Goal: Obtain resource: Download file/media

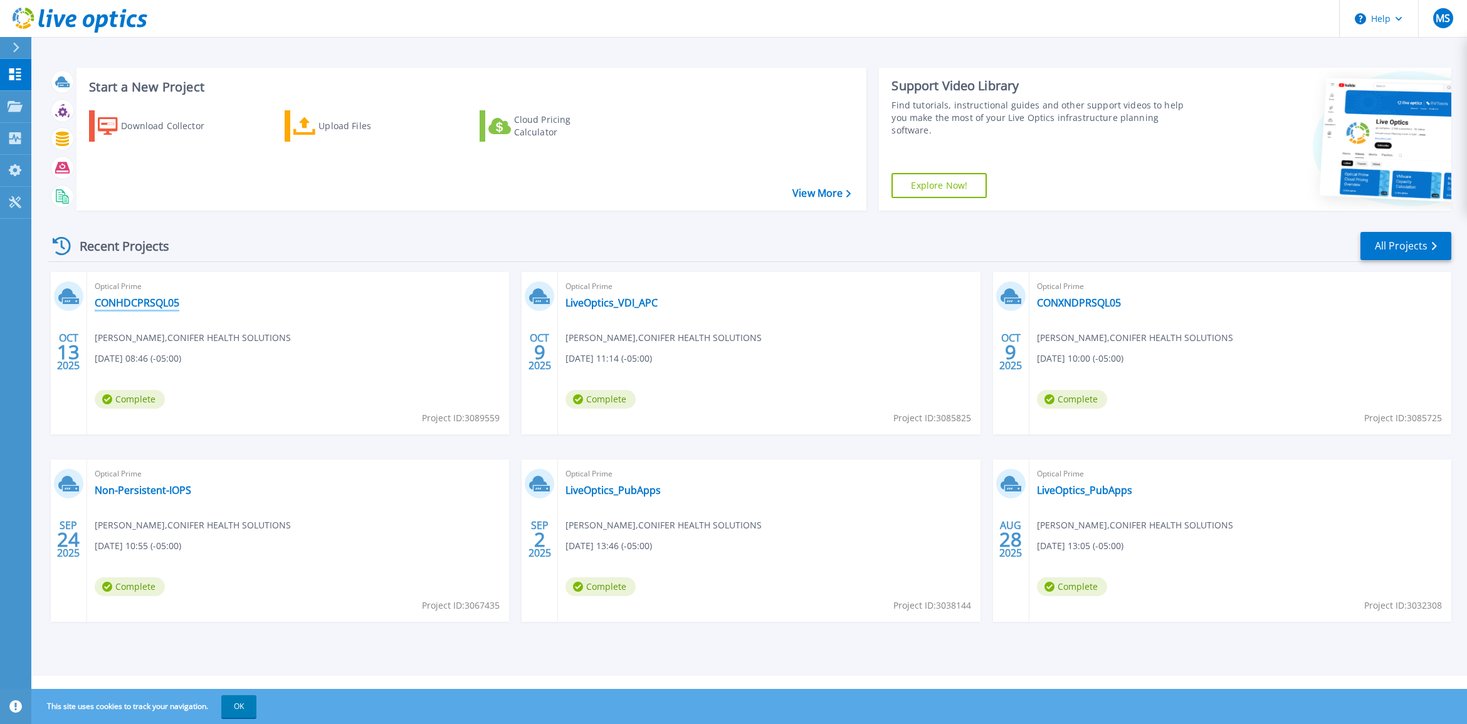
click at [144, 302] on link "CONHDCPRSQL05" at bounding box center [137, 303] width 85 height 13
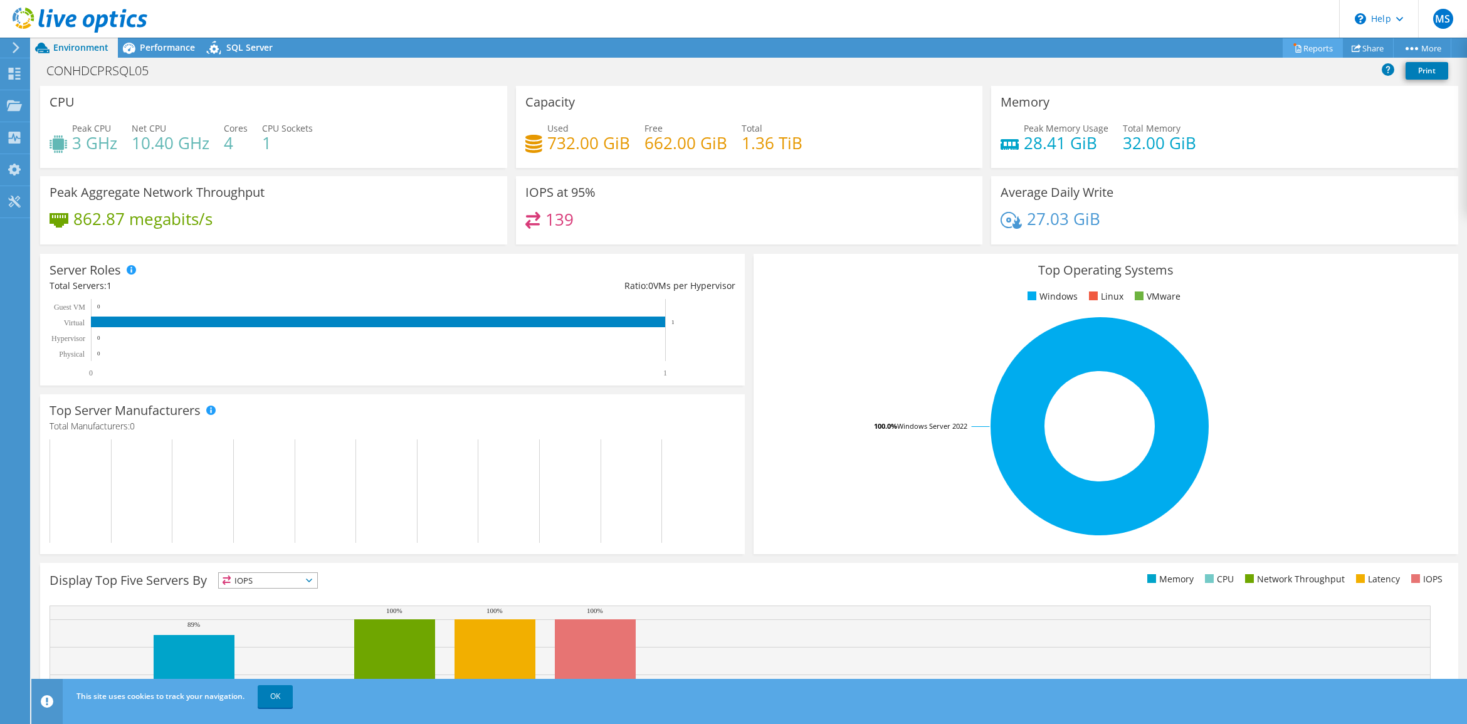
click at [1309, 42] on link "Reports" at bounding box center [1313, 47] width 60 height 19
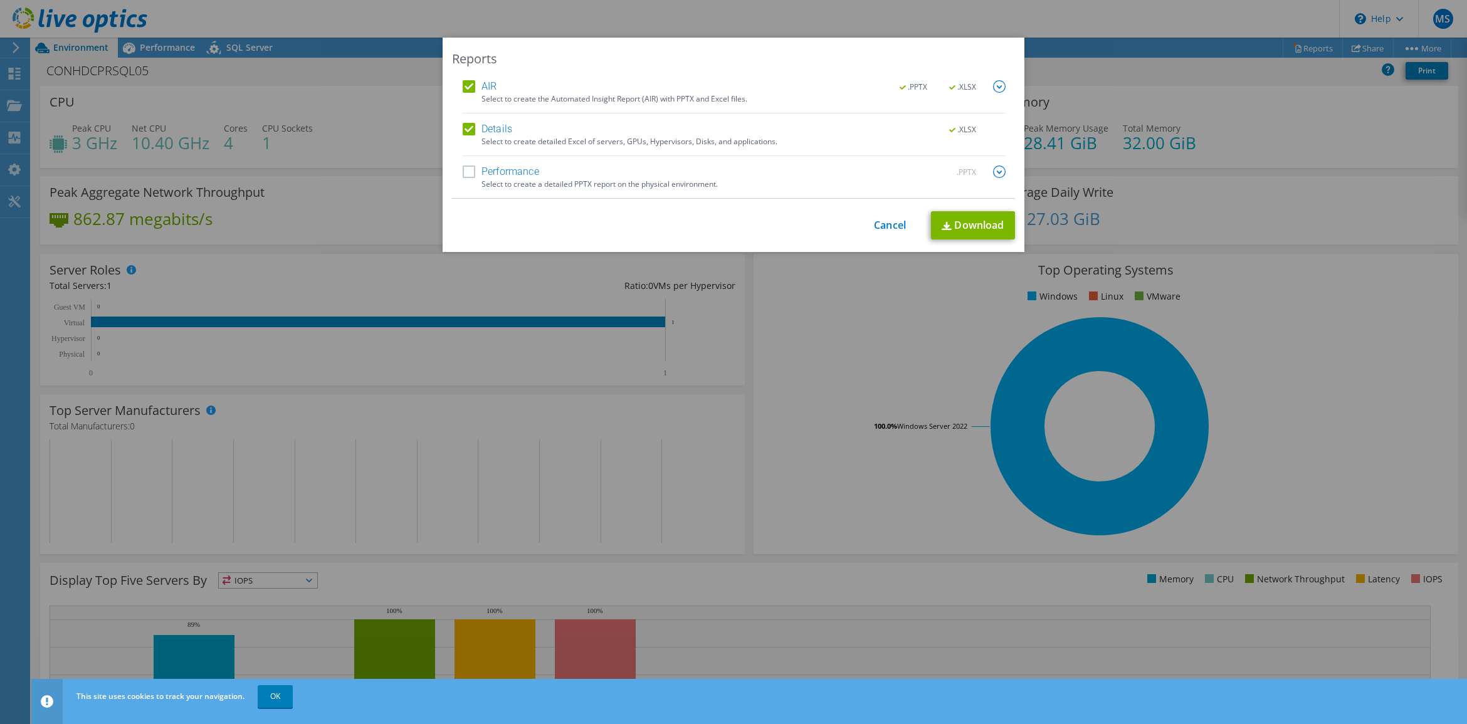
click at [467, 87] on label "AIR" at bounding box center [480, 86] width 34 height 13
click at [0, 0] on input "AIR" at bounding box center [0, 0] width 0 height 0
click at [463, 176] on label "Performance" at bounding box center [501, 172] width 76 height 13
click at [0, 0] on input "Performance" at bounding box center [0, 0] width 0 height 0
click at [994, 171] on img at bounding box center [999, 172] width 13 height 13
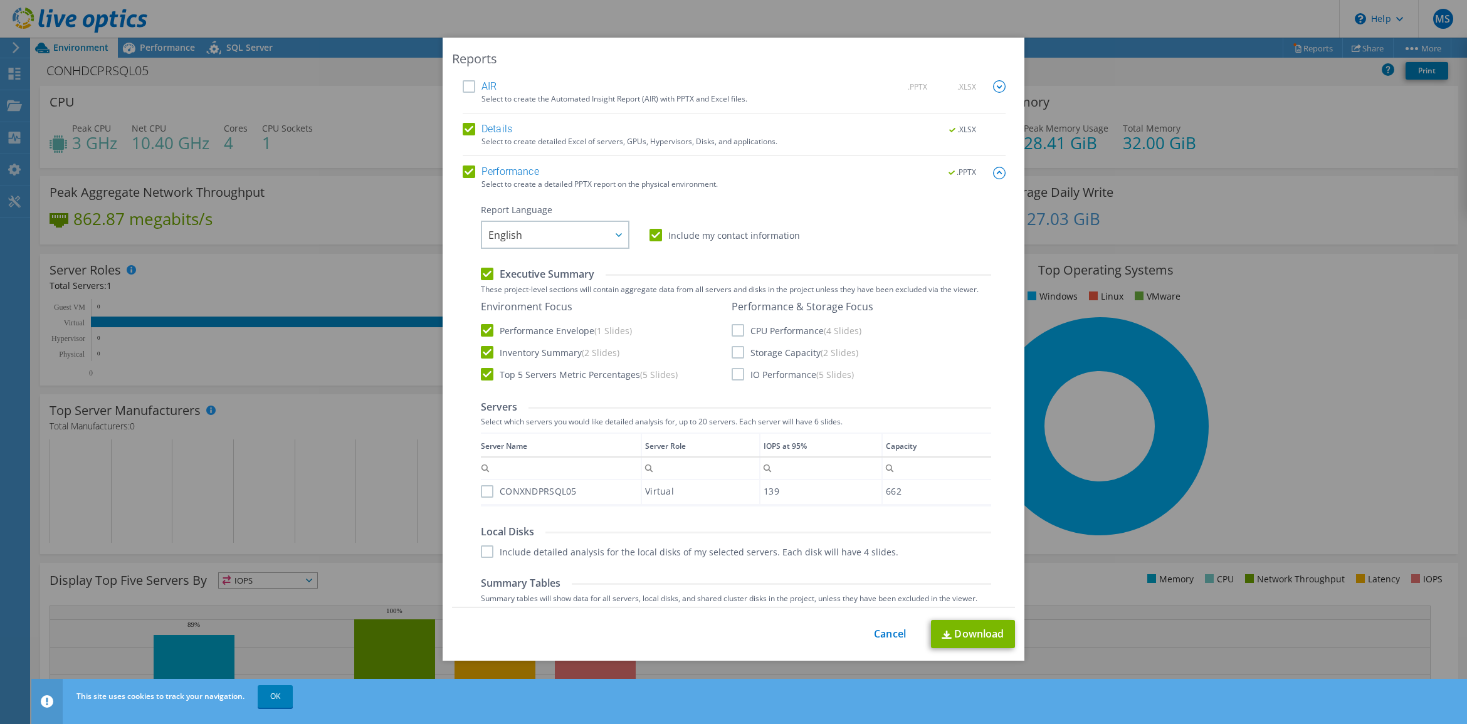
click at [732, 332] on label "CPU Performance (4 Slides)" at bounding box center [797, 330] width 130 height 13
click at [0, 0] on input "CPU Performance (4 Slides)" at bounding box center [0, 0] width 0 height 0
click at [732, 359] on label "Storage Capacity (2 Slides)" at bounding box center [795, 352] width 127 height 13
click at [0, 0] on input "Storage Capacity (2 Slides)" at bounding box center [0, 0] width 0 height 0
click at [732, 374] on label "IO Performance (5 Slides)" at bounding box center [793, 374] width 122 height 13
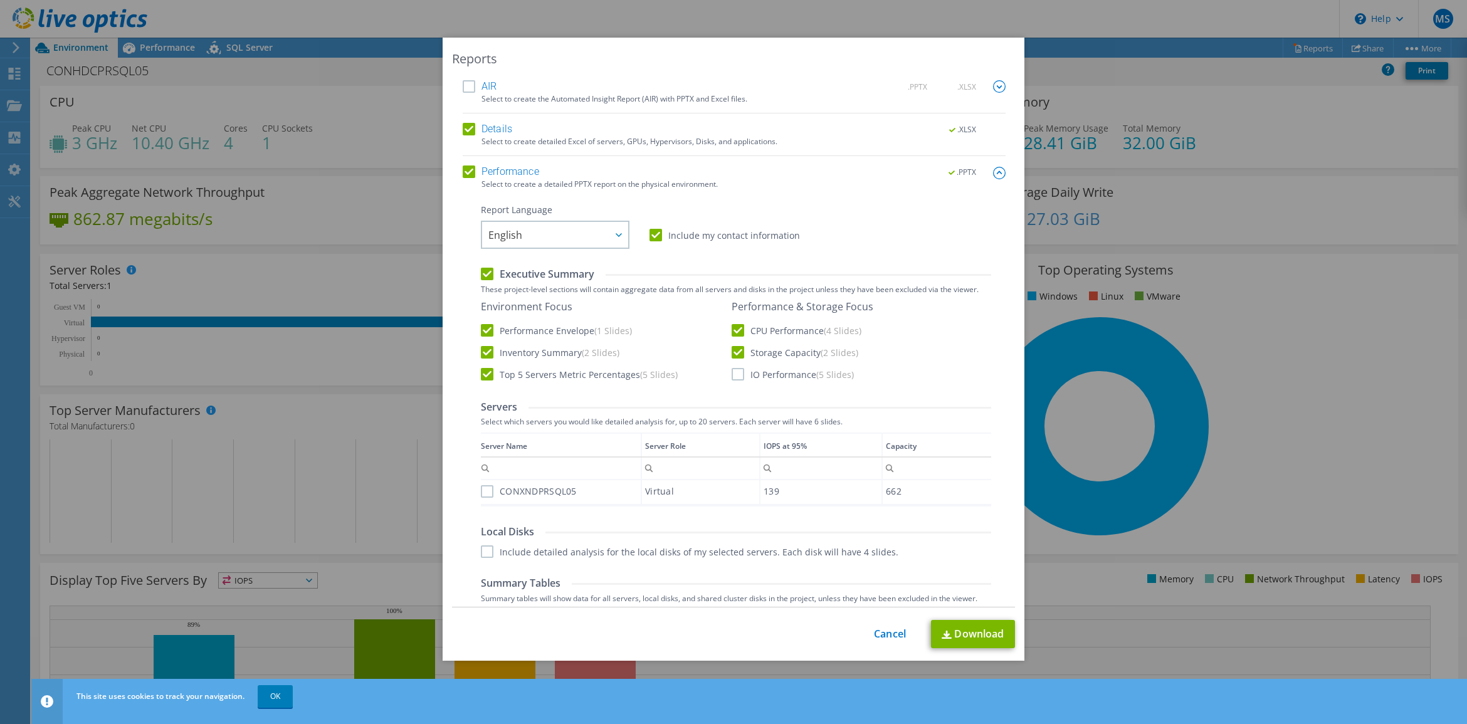
click at [0, 0] on input "IO Performance (5 Slides)" at bounding box center [0, 0] width 0 height 0
click at [481, 489] on label "CONXNDPRSQL05" at bounding box center [529, 491] width 96 height 13
click at [0, 0] on input "CONXNDPRSQL05" at bounding box center [0, 0] width 0 height 0
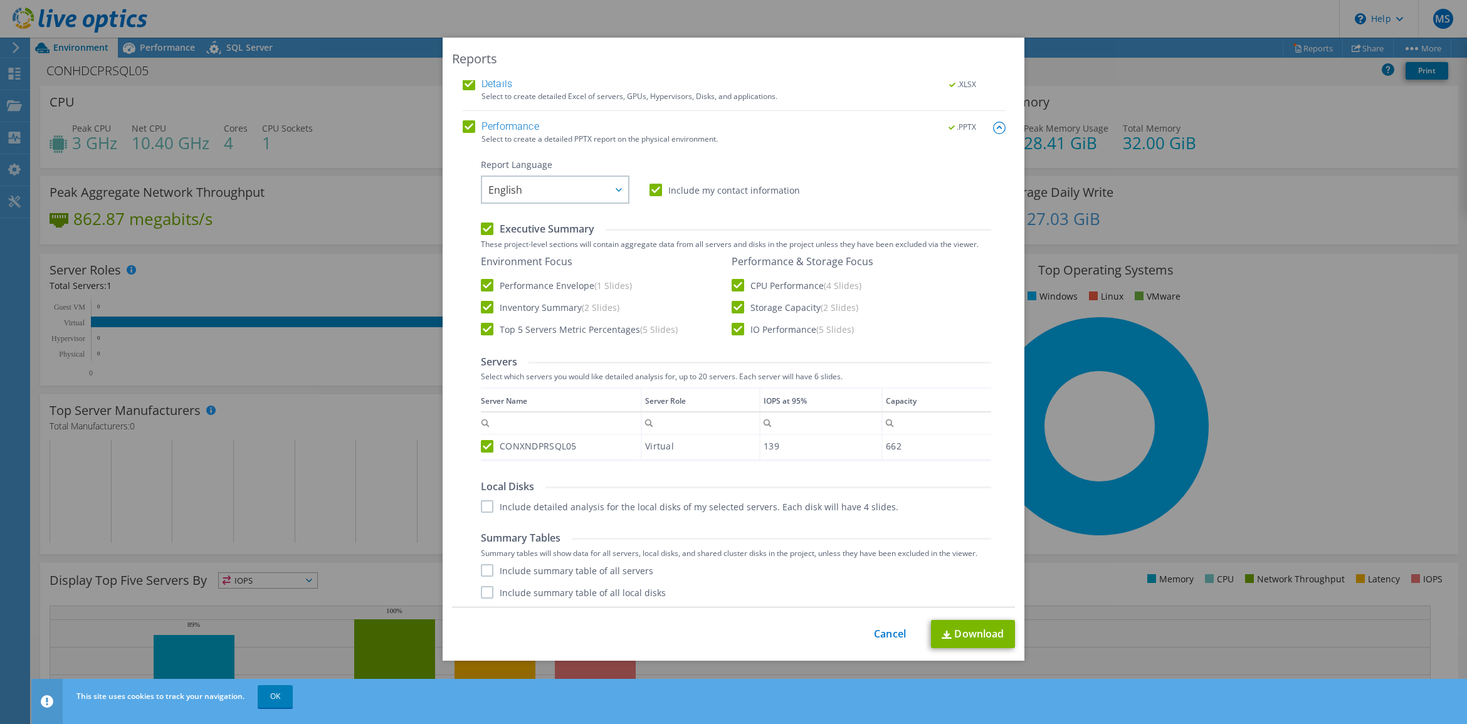
scroll to position [67, 0]
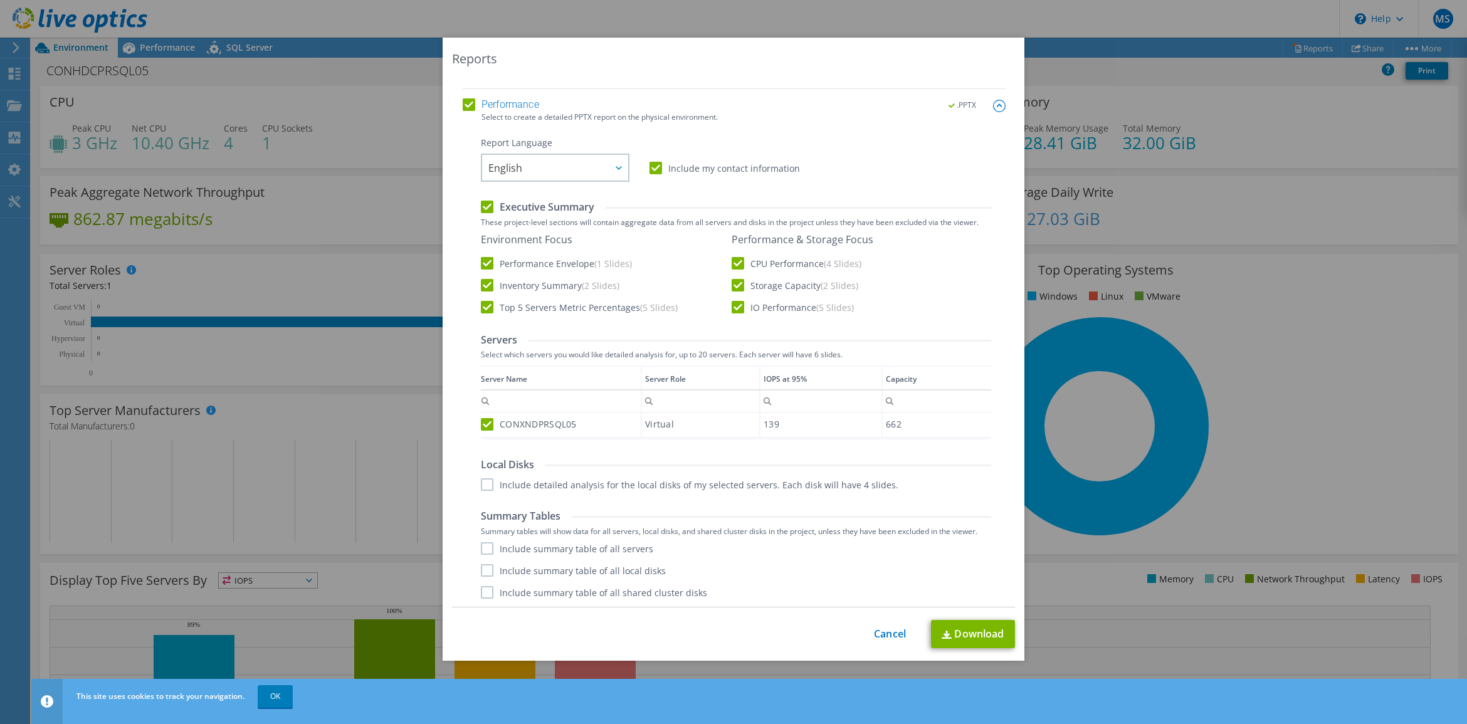
drag, startPoint x: 478, startPoint y: 591, endPoint x: 480, endPoint y: 562, distance: 29.0
click at [481, 586] on label "Include summary table of all shared cluster disks" at bounding box center [594, 592] width 226 height 13
click at [0, 0] on input "Include summary table of all shared cluster disks" at bounding box center [0, 0] width 0 height 0
click at [484, 542] on label "Include summary table of all servers" at bounding box center [567, 548] width 172 height 13
click at [0, 0] on input "Include summary table of all servers" at bounding box center [0, 0] width 0 height 0
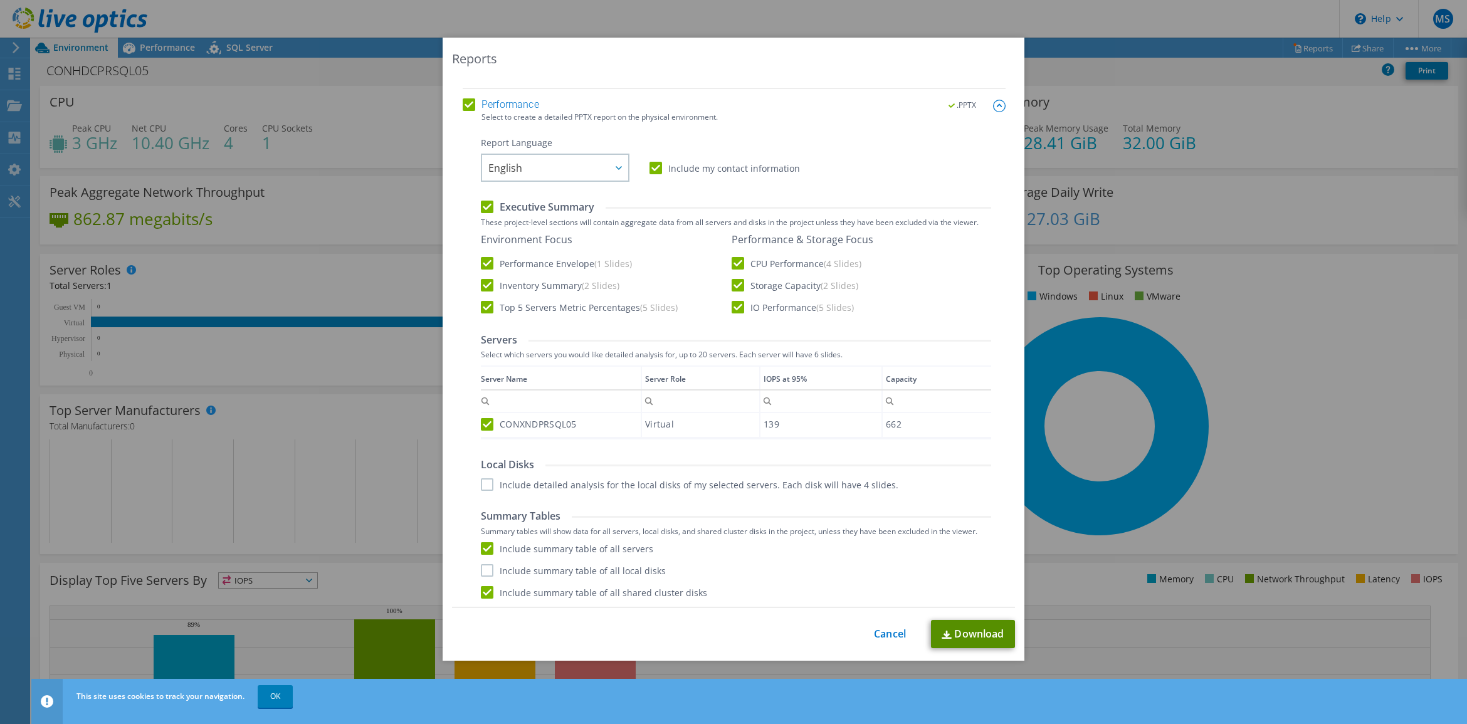
click at [976, 634] on link "Download" at bounding box center [973, 634] width 84 height 28
click at [884, 640] on link "Cancel" at bounding box center [890, 634] width 32 height 12
